Goal: Complete application form

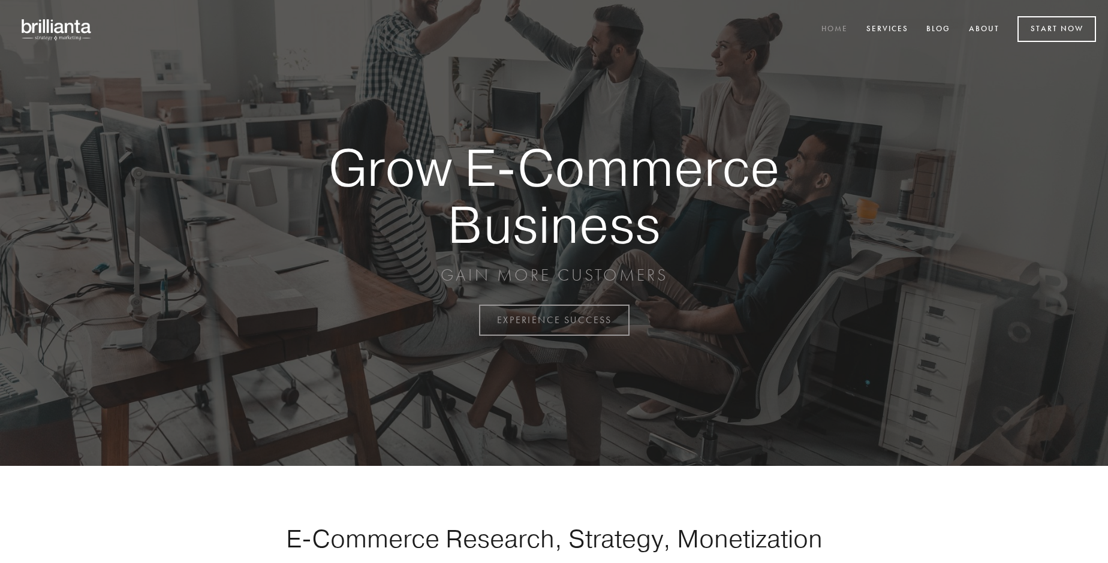
scroll to position [3144, 0]
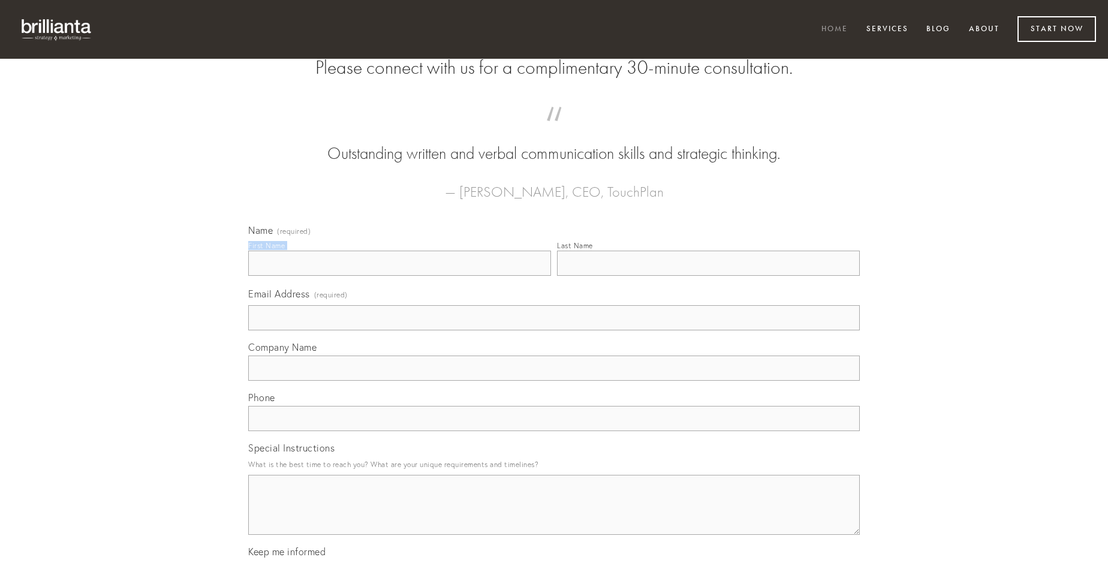
type input "[PERSON_NAME]"
click at [708, 276] on input "Last Name" at bounding box center [708, 263] width 303 height 25
type input "[PERSON_NAME]"
click at [554, 330] on input "Email Address (required)" at bounding box center [554, 317] width 612 height 25
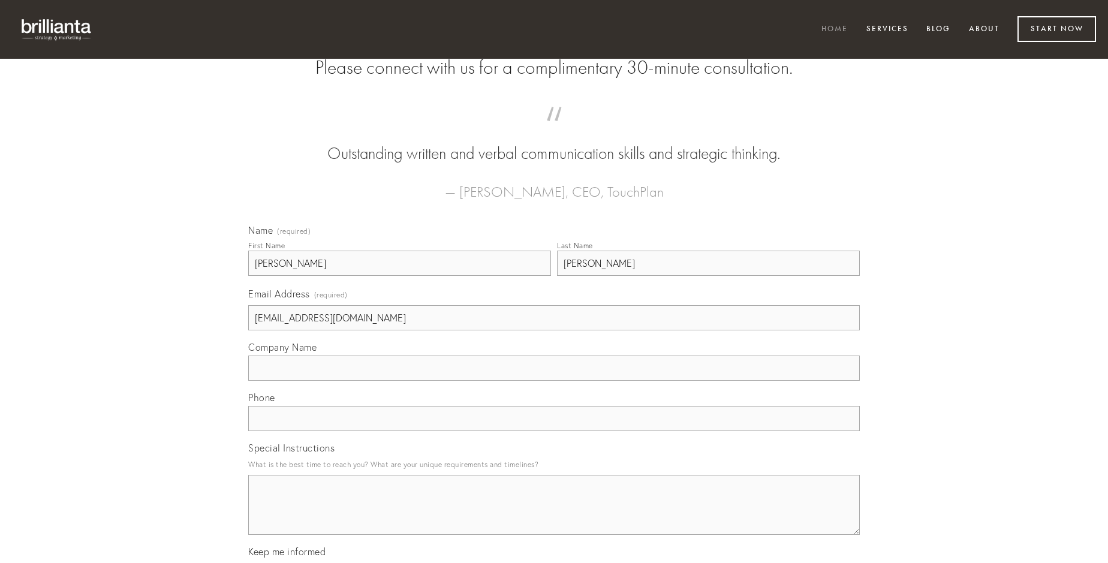
type input "[EMAIL_ADDRESS][DOMAIN_NAME]"
click at [554, 381] on input "Company Name" at bounding box center [554, 368] width 612 height 25
type input "corrumpo"
click at [554, 431] on input "text" at bounding box center [554, 418] width 612 height 25
click at [554, 516] on textarea "Special Instructions" at bounding box center [554, 505] width 612 height 60
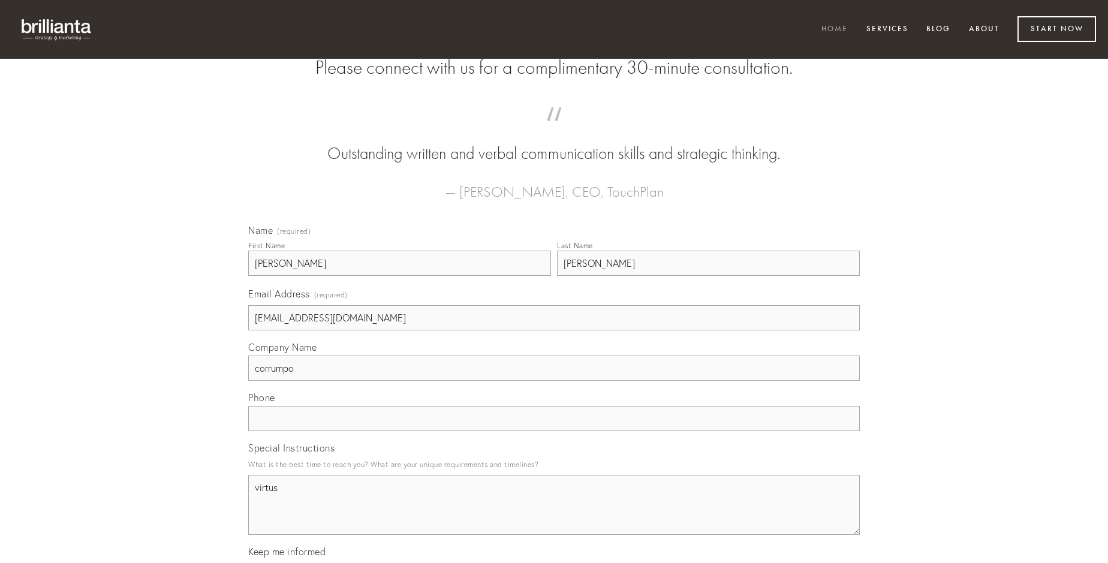
type textarea "virtus"
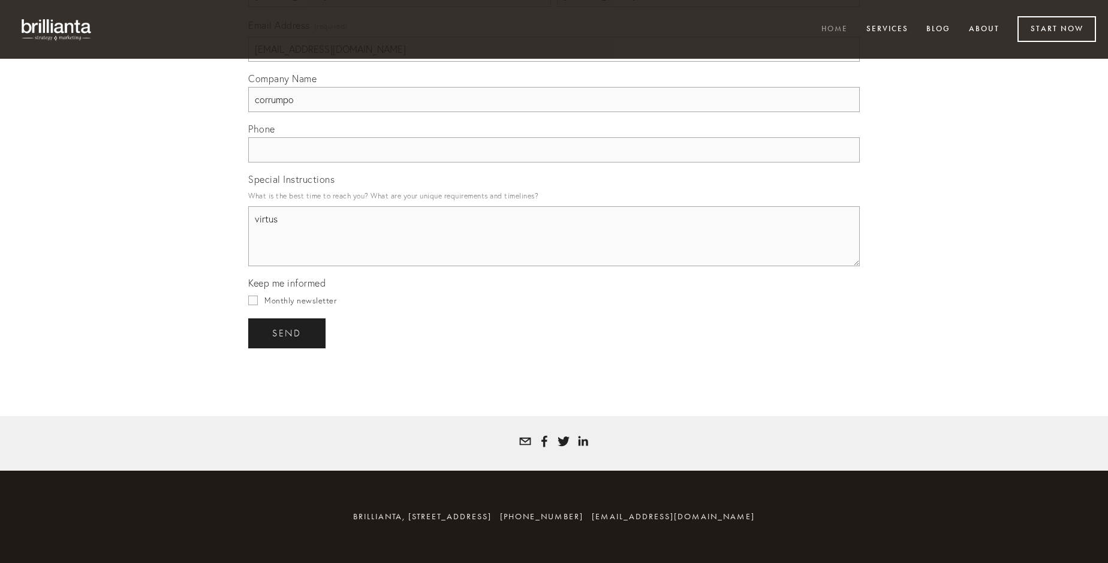
click at [288, 333] on span "send" at bounding box center [286, 333] width 29 height 11
